Goal: Information Seeking & Learning: Learn about a topic

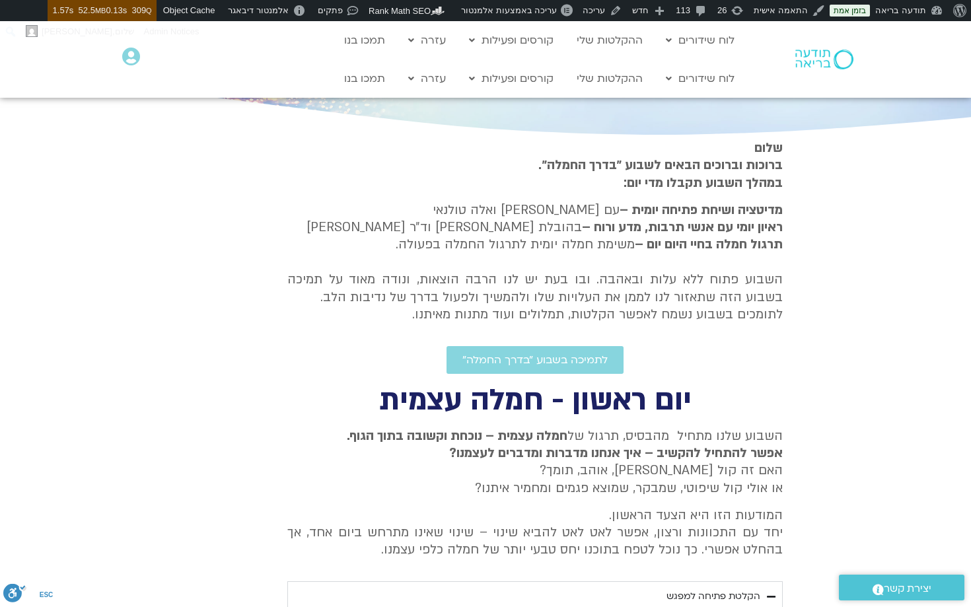
scroll to position [268, 0]
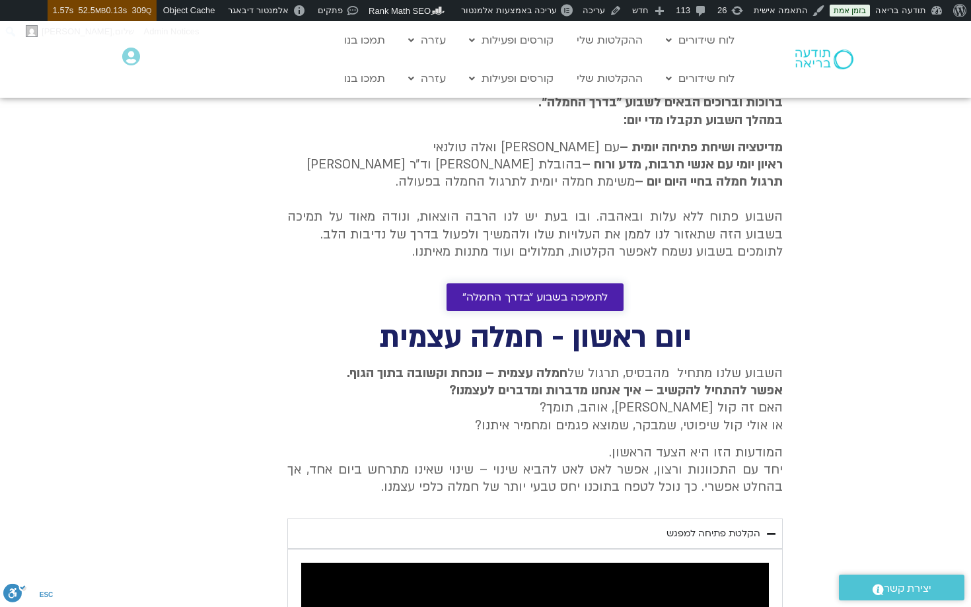
click at [547, 293] on span "לתמיכה בשבוע ״בדרך החמלה״" at bounding box center [534, 297] width 145 height 12
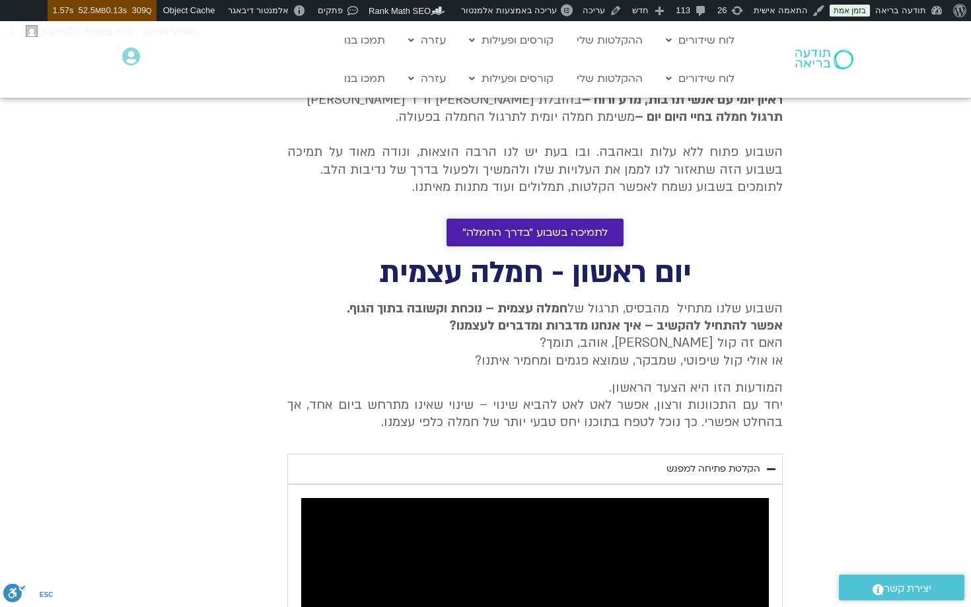
scroll to position [332, 0]
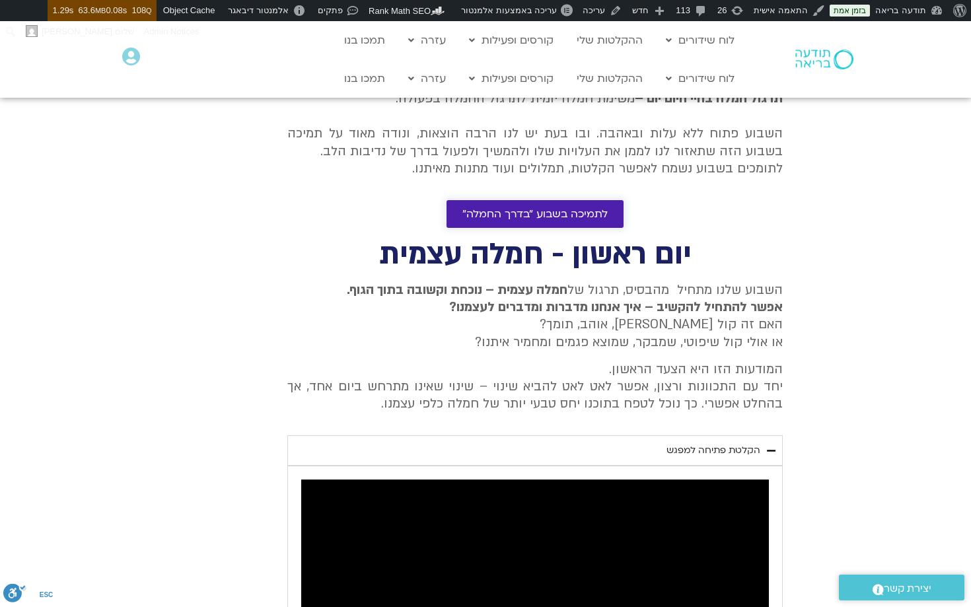
scroll to position [354, 0]
